Goal: Navigation & Orientation: Find specific page/section

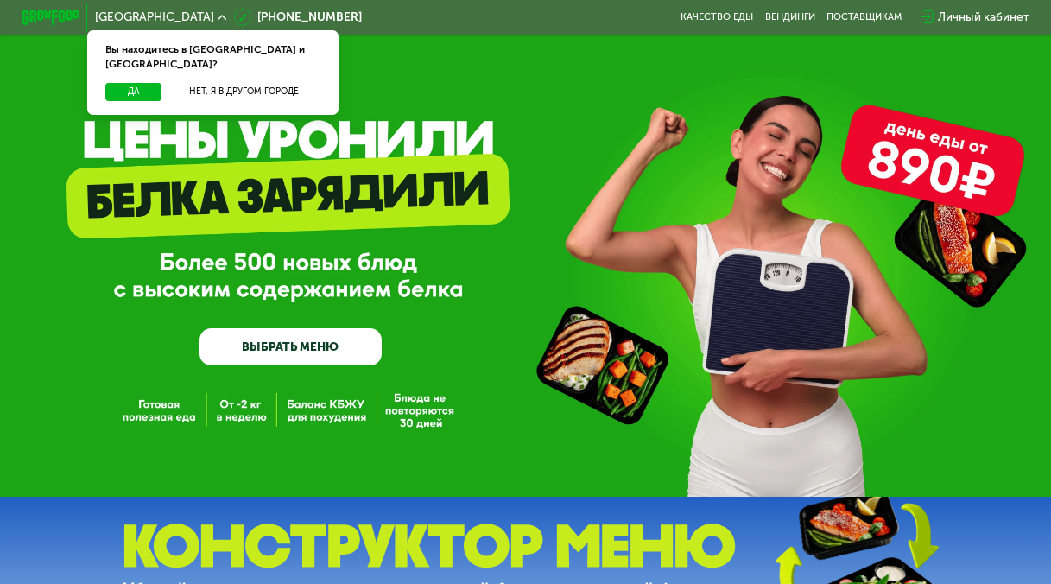
click at [255, 68] on div "Вы находитесь в [GEOGRAPHIC_DATA] и [GEOGRAPHIC_DATA]?" at bounding box center [212, 56] width 251 height 53
click at [250, 83] on button "Нет, я в другом городе" at bounding box center [244, 92] width 154 height 18
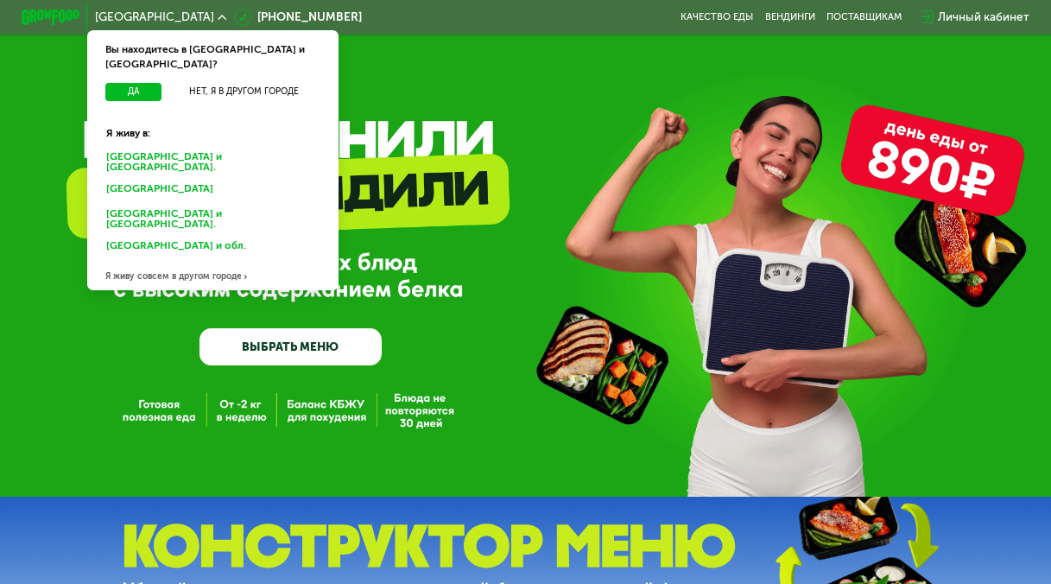
click at [176, 179] on div "[GEOGRAPHIC_DATA] и [GEOGRAPHIC_DATA]." at bounding box center [211, 190] width 228 height 23
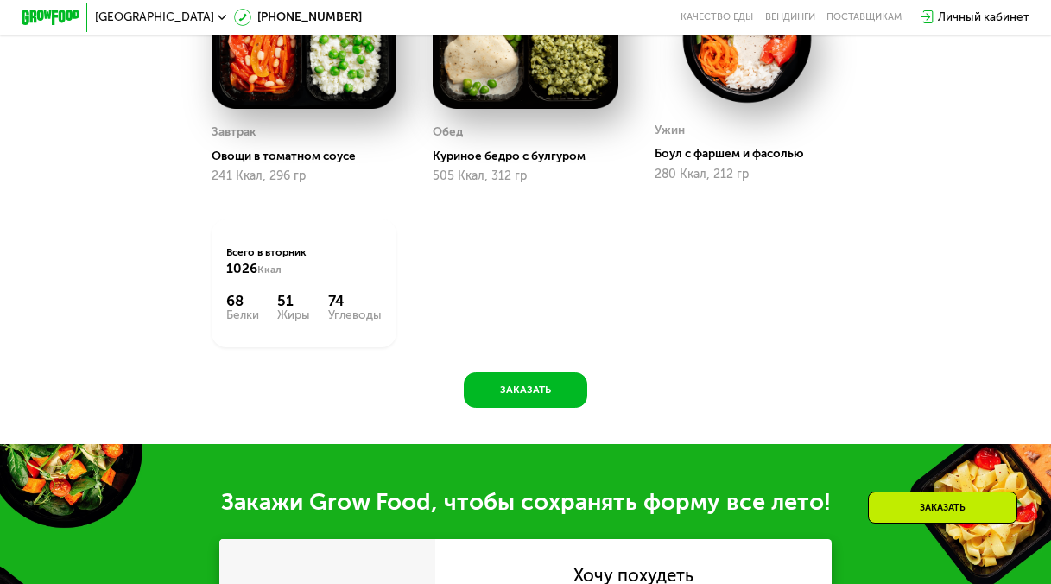
scroll to position [1381, 0]
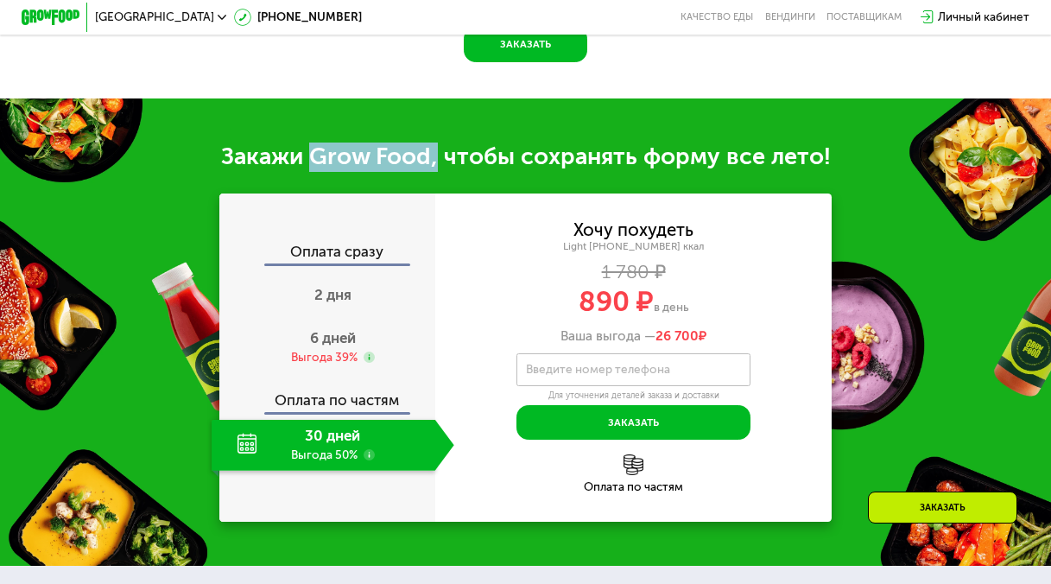
drag, startPoint x: 437, startPoint y: 168, endPoint x: 308, endPoint y: 175, distance: 128.8
click at [308, 172] on div "Закажи Grow Food, чтобы сохранять форму все лето!" at bounding box center [525, 156] width 1051 height 29
copy div "Grow Food,"
